Goal: Information Seeking & Learning: Learn about a topic

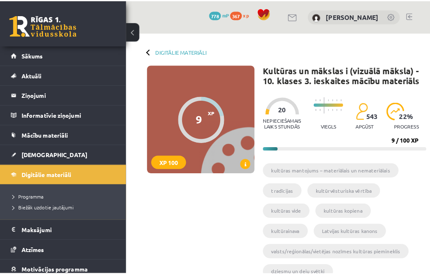
scroll to position [534, 0]
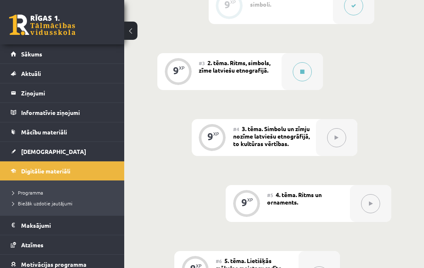
click at [384, 34] on div "0 XP #1 Pirms sāc mācīties! Ievada daļa 9 XP #2 1. tēma. Zīmes un simboli. 9 XP…" at bounding box center [274, 209] width 234 height 577
click at [305, 62] on button at bounding box center [302, 71] width 19 height 19
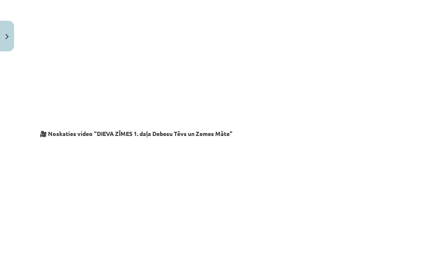
scroll to position [1474, 0]
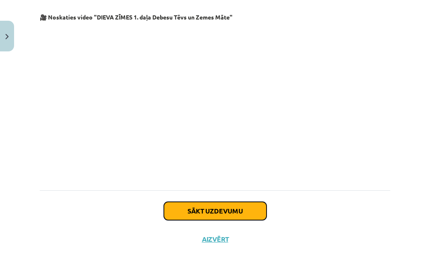
click at [229, 209] on button "Sākt uzdevumu" at bounding box center [215, 211] width 103 height 18
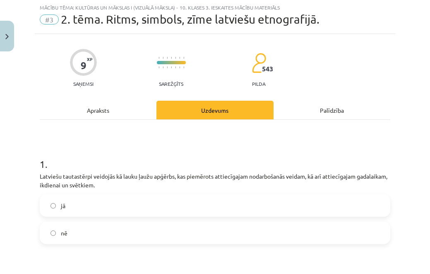
scroll to position [21, 0]
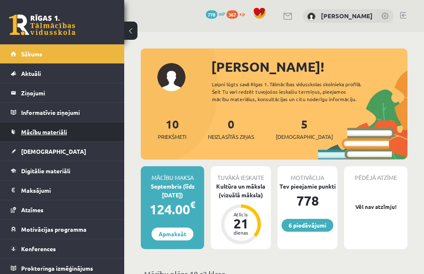
click at [51, 131] on span "Mācību materiāli" at bounding box center [44, 131] width 46 height 7
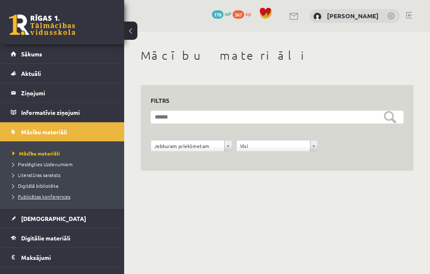
click at [37, 196] on span "Publicētas konferences" at bounding box center [41, 196] width 58 height 7
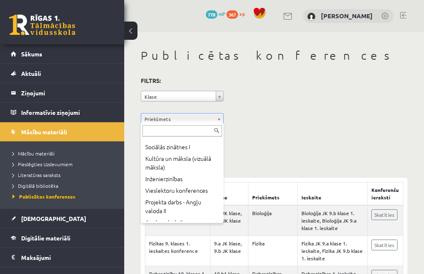
scroll to position [254, 0]
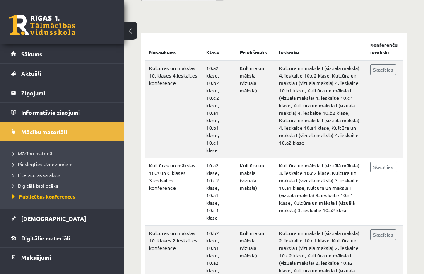
scroll to position [143, 0]
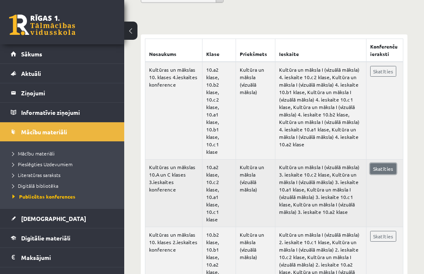
click at [381, 166] on link "Skatīties" at bounding box center [383, 168] width 26 height 11
